Goal: Use online tool/utility: Utilize a website feature to perform a specific function

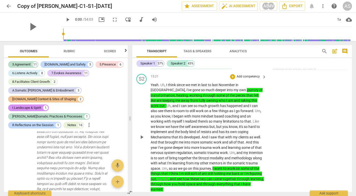
scroll to position [814, 0]
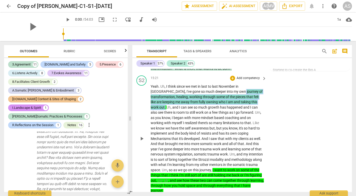
drag, startPoint x: 233, startPoint y: 94, endPoint x: 205, endPoint y: 84, distance: 30.1
click at [205, 84] on p "Yeah . Uh , I think since we met in last to last November in [GEOGRAPHIC_DATA] …" at bounding box center [207, 139] width 113 height 110
copy p "journey of transformation , healing , working through some of the pieces that f…"
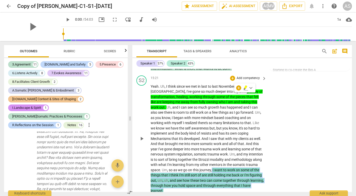
drag, startPoint x: 229, startPoint y: 176, endPoint x: 174, endPoint y: 161, distance: 56.4
copy p "I want to work on some of the things that I think I'm still sort of are still h…"
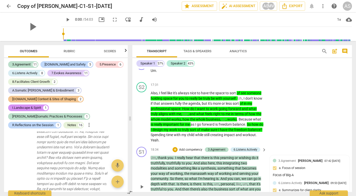
scroll to position [948, 0]
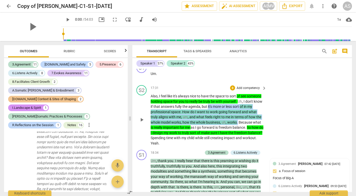
drag, startPoint x: 252, startPoint y: 106, endPoint x: 226, endPoint y: 91, distance: 30.8
click at [226, 93] on p "Also , I feel like it's always nice to have the space to sort of see someone ho…" at bounding box center [207, 119] width 113 height 52
copy p "it's more or less sort of in my professional space . How do I want to work goin…"
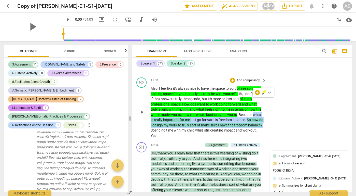
drag, startPoint x: 186, startPoint y: 115, endPoint x: 165, endPoint y: 104, distance: 23.8
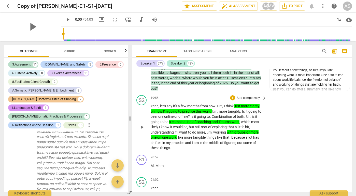
scroll to position [1084, 0]
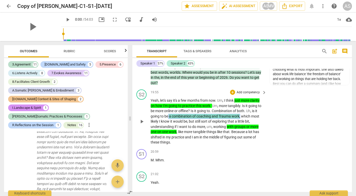
drag, startPoint x: 240, startPoint y: 97, endPoint x: 169, endPoint y: 98, distance: 71.8
click at [169, 98] on p "Yeah , let's say it's a few months from now . Um , I think just more clarity on…" at bounding box center [207, 121] width 113 height 47
drag, startPoint x: 212, startPoint y: 88, endPoint x: 236, endPoint y: 84, distance: 24.3
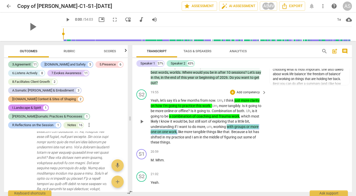
drag, startPoint x: 177, startPoint y: 114, endPoint x: 227, endPoint y: 106, distance: 49.8
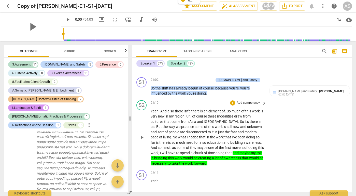
scroll to position [1200, 0]
drag, startPoint x: 241, startPoint y: 123, endPoint x: 186, endPoint y: 124, distance: 54.2
click at [186, 124] on p "Yeah . And also there isn't , there is an element of . So much of this work is …" at bounding box center [207, 137] width 113 height 58
copy p "education and building awareness"
click at [201, 170] on div "22:13 + Add competency keyboard_arrow_right" at bounding box center [209, 173] width 116 height 6
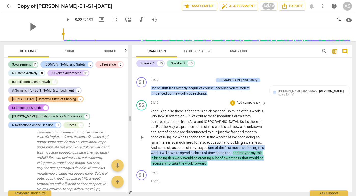
drag, startPoint x: 210, startPoint y: 144, endPoint x: 193, endPoint y: 129, distance: 22.2
click at [193, 129] on p "Yeah . And also there isn't , there is an element of . So much of this work is …" at bounding box center [207, 137] width 113 height 58
copy p "one of the first movers of doing this work , I will have to spend a chunk of ti…"
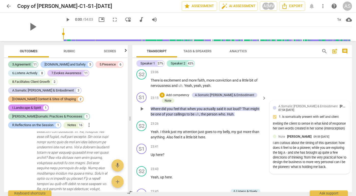
scroll to position [1436, 0]
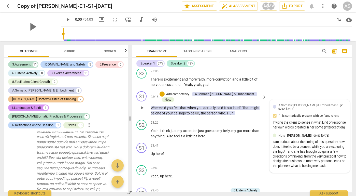
click at [321, 144] on div "I am curious about the timing of this question: how does it feel to be a pionee…" at bounding box center [310, 153] width 74 height 29
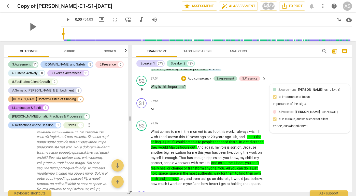
scroll to position [2059, 0]
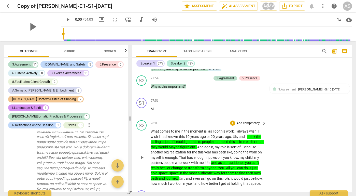
click at [179, 176] on span "." at bounding box center [178, 178] width 2 height 4
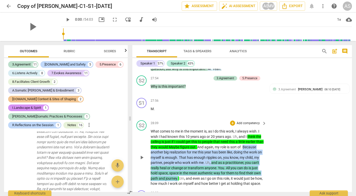
drag, startPoint x: 213, startPoint y: 151, endPoint x: 149, endPoint y: 124, distance: 69.5
click at [149, 124] on div "S2 play_arrow pause 28:09 + Add competency keyboard_arrow_right What comes to m…" at bounding box center [242, 153] width 220 height 70
copy p "Because another big realization for me this year has been like , doing the work…"
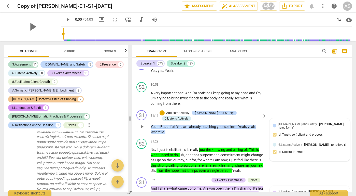
scroll to position [2380, 0]
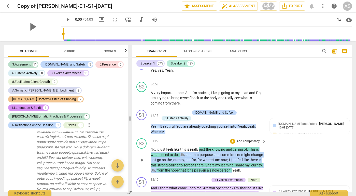
drag, startPoint x: 246, startPoint y: 140, endPoint x: 201, endPoint y: 118, distance: 50.4
click at [201, 147] on p "No , it just feels like this is really just the knowing and calling of . This i…" at bounding box center [207, 160] width 113 height 26
copy p "just the knowing and calling of . This is what I need to do . Uh , and that pur…"
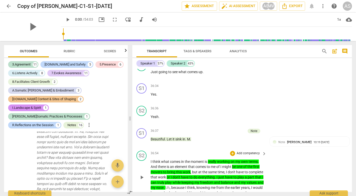
scroll to position [2930, 0]
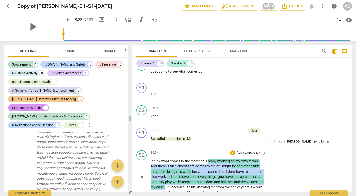
drag, startPoint x: 183, startPoint y: 157, endPoint x: 208, endPoint y: 131, distance: 36.5
click at [208, 158] on p "I think what comes in the moment is really working on my own terms . And there …" at bounding box center [207, 176] width 113 height 37
copy p "really working on my own terms . And there is an element that comes to me of I …"
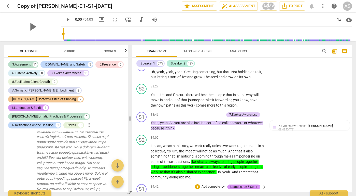
scroll to position [3120, 0]
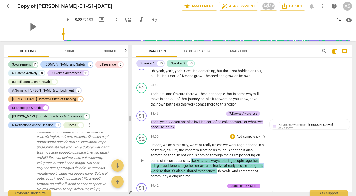
drag, startPoint x: 224, startPoint y: 144, endPoint x: 191, endPoint y: 134, distance: 34.6
click at [191, 142] on p "I mean , we as a ministry , we can't really unless we work together and in a co…" at bounding box center [207, 160] width 113 height 37
copy p "like what are ways to bring people together , bring practitioners together , cr…"
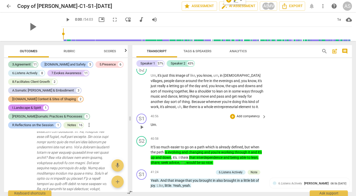
scroll to position [3268, 0]
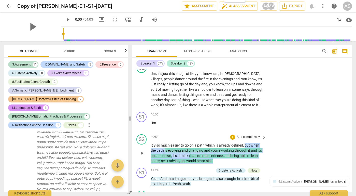
drag, startPoint x: 216, startPoint y: 131, endPoint x: 246, endPoint y: 115, distance: 33.5
click at [246, 143] on p "It'S so much easier to go on a path which is already defined , but when the pat…" at bounding box center [207, 153] width 113 height 21
copy p "but when the path is evolving and changing and you're working through it and it…"
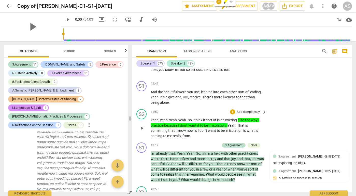
scroll to position [3401, 0]
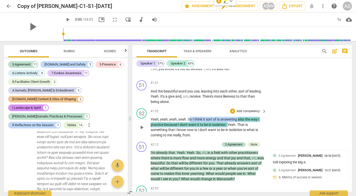
drag, startPoint x: 228, startPoint y: 94, endPoint x: 189, endPoint y: 90, distance: 39.4
click at [189, 117] on p "Yeah , yeah , yeah , yeah . So I think it sort of is answering also the way I p…" at bounding box center [207, 127] width 113 height 21
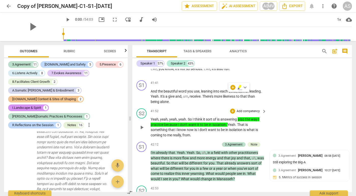
click at [182, 133] on span "," at bounding box center [182, 135] width 2 height 4
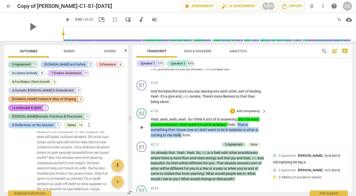
drag, startPoint x: 182, startPoint y: 105, endPoint x: 239, endPoint y: 94, distance: 57.2
click at [239, 117] on p "Yeah , yeah , yeah , yeah . So I think it sort of is answering also the way I p…" at bounding box center [207, 127] width 113 height 21
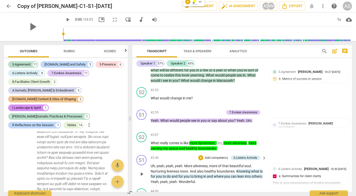
scroll to position [3500, 0]
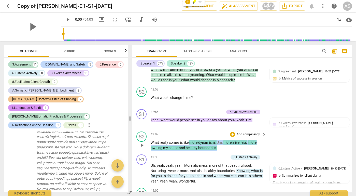
drag, startPoint x: 218, startPoint y: 117, endPoint x: 189, endPoint y: 110, distance: 29.3
click at [189, 140] on p "What really comes is like more dynamism . Um , more aliveness , more owning my …" at bounding box center [207, 145] width 113 height 10
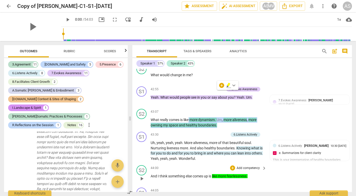
scroll to position [3525, 0]
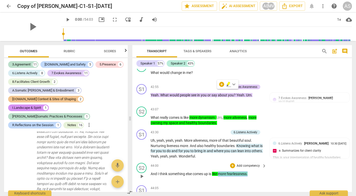
drag, startPoint x: 252, startPoint y: 141, endPoint x: 221, endPoint y: 142, distance: 30.8
click at [221, 171] on p "And I think something else comes up is like more fearlessness ." at bounding box center [207, 173] width 113 height 5
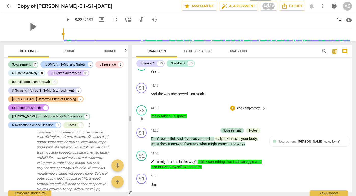
scroll to position [3673, 0]
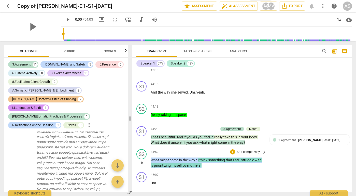
drag, startPoint x: 202, startPoint y: 133, endPoint x: 149, endPoint y: 127, distance: 53.1
click at [149, 147] on div "S2 play_arrow pause 44:52 + Add competency keyboard_arrow_right What might come…" at bounding box center [242, 158] width 220 height 23
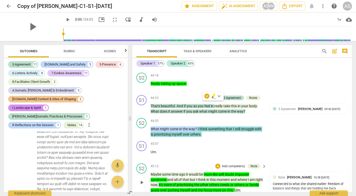
scroll to position [3707, 0]
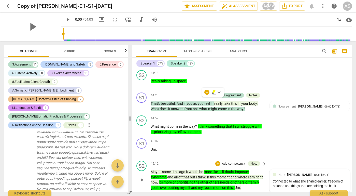
click at [331, 179] on div "Connected to what she shared earlier: freedom of balance and things that are ho…" at bounding box center [310, 184] width 74 height 10
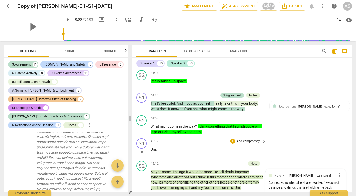
click at [286, 136] on div "S1 play_arrow pause 45:07 + Add competency keyboard_arrow_right Um ." at bounding box center [242, 147] width 220 height 22
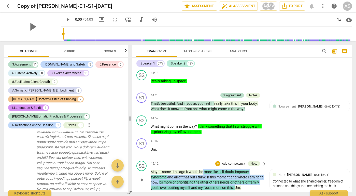
drag, startPoint x: 246, startPoint y: 152, endPoint x: 204, endPoint y: 138, distance: 44.8
click at [204, 169] on p "Maybe some time ago it would be more like self doubt imposter syndrome and all …" at bounding box center [207, 179] width 113 height 21
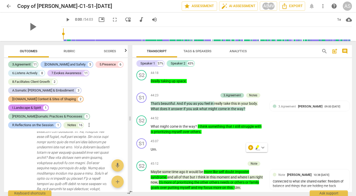
click at [208, 194] on div "45:42 + Add competency keyboard_arrow_right" at bounding box center [209, 197] width 116 height 6
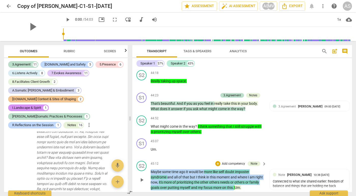
drag, startPoint x: 245, startPoint y: 154, endPoint x: 151, endPoint y: 138, distance: 95.3
click at [151, 169] on p "Maybe some time ago it would be more like self doubt imposter syndrome and all …" at bounding box center [207, 179] width 113 height 21
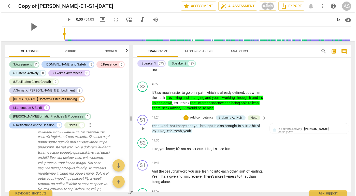
scroll to position [3352, 0]
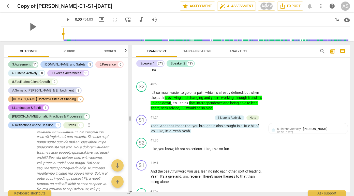
click at [8, 7] on span "arrow_back" at bounding box center [9, 6] width 6 height 6
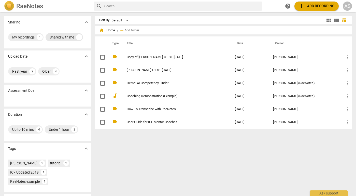
click at [70, 37] on div "Shared with me" at bounding box center [62, 37] width 24 height 5
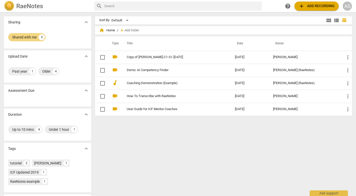
click at [303, 7] on span "add" at bounding box center [302, 6] width 6 height 6
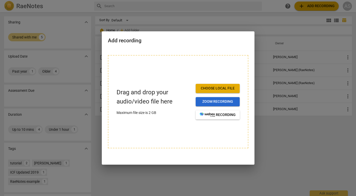
click at [207, 103] on span "Zoom recording" at bounding box center [218, 101] width 36 height 5
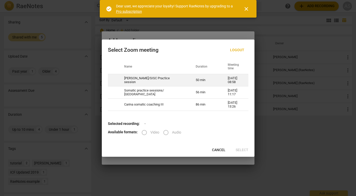
click at [146, 81] on td "Manasi/SISC Practice session" at bounding box center [154, 80] width 72 height 12
radio input "true"
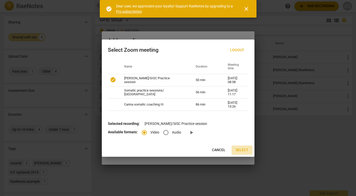
click at [239, 149] on span "Select" at bounding box center [242, 149] width 13 height 5
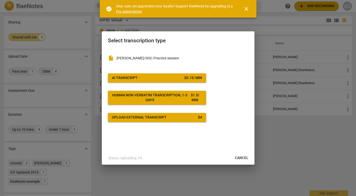
click at [160, 77] on span "AI Transcript $ 0.15 / min" at bounding box center [157, 77] width 90 height 5
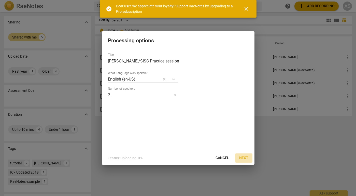
click at [244, 158] on span "Next" at bounding box center [243, 157] width 9 height 5
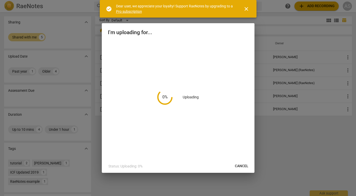
click at [246, 9] on span "close" at bounding box center [246, 9] width 6 height 6
